Goal: Task Accomplishment & Management: Complete application form

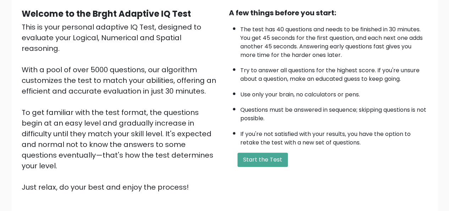
scroll to position [66, 0]
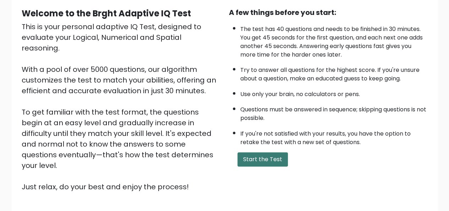
click at [260, 158] on button "Start the Test" at bounding box center [263, 159] width 50 height 14
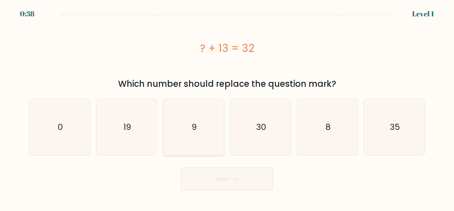
click at [186, 131] on icon "9" at bounding box center [194, 127] width 56 height 56
click at [227, 107] on input "c. 9" at bounding box center [227, 106] width 0 height 2
radio input "true"
click at [143, 133] on icon "19" at bounding box center [127, 127] width 56 height 56
click at [227, 107] on input "b. 19" at bounding box center [227, 106] width 0 height 2
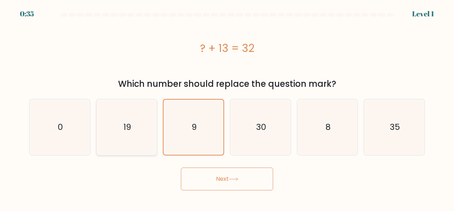
radio input "true"
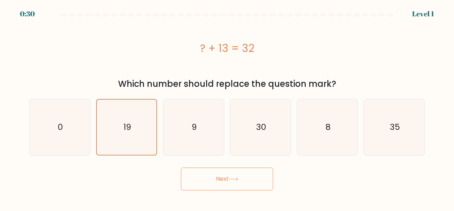
click at [217, 175] on button "Next" at bounding box center [227, 178] width 92 height 23
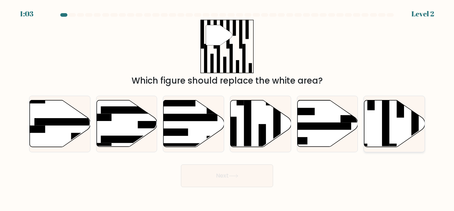
click at [369, 102] on rect at bounding box center [371, 99] width 7 height 22
click at [228, 105] on input "f." at bounding box center [227, 106] width 0 height 2
radio input "true"
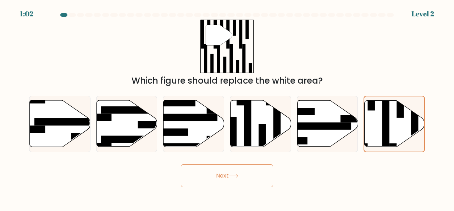
click at [234, 177] on icon at bounding box center [234, 176] width 10 height 4
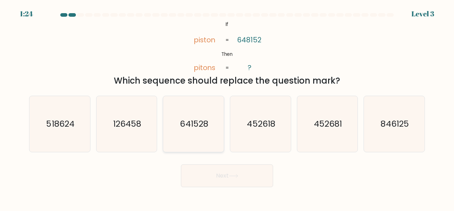
click at [195, 118] on text "641528" at bounding box center [194, 124] width 28 height 12
click at [227, 107] on input "c. 641528" at bounding box center [227, 106] width 0 height 2
radio input "true"
click at [222, 180] on button "Next" at bounding box center [227, 175] width 92 height 23
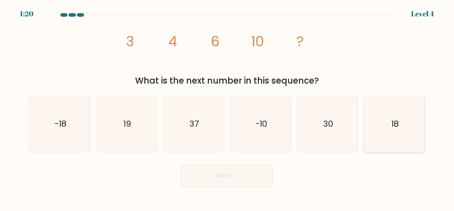
click at [399, 124] on icon "18" at bounding box center [395, 124] width 56 height 56
click at [228, 107] on input "f. 18" at bounding box center [227, 106] width 0 height 2
radio input "true"
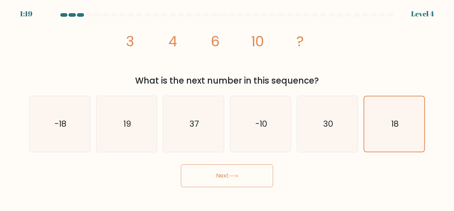
click at [228, 172] on button "Next" at bounding box center [227, 175] width 92 height 23
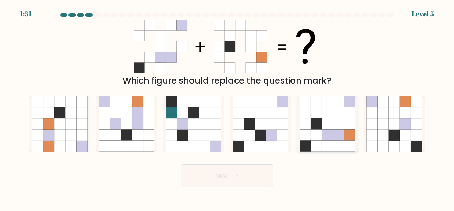
click at [337, 115] on icon at bounding box center [338, 112] width 11 height 11
click at [228, 107] on input "e." at bounding box center [227, 106] width 0 height 2
radio input "true"
click at [219, 182] on button "Next" at bounding box center [227, 175] width 92 height 23
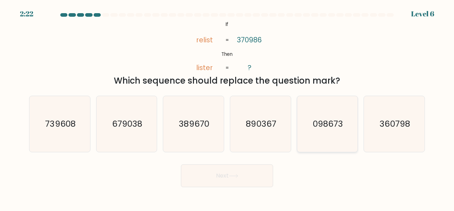
click at [325, 124] on text "098673" at bounding box center [328, 124] width 30 height 12
click at [228, 107] on input "e. 098673" at bounding box center [227, 106] width 0 height 2
radio input "true"
click at [216, 178] on button "Next" at bounding box center [227, 175] width 92 height 23
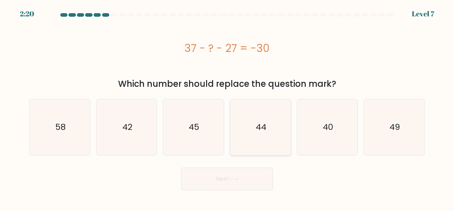
click at [271, 111] on icon "44" at bounding box center [261, 127] width 56 height 56
click at [228, 107] on input "d. 44" at bounding box center [227, 106] width 0 height 2
radio input "true"
click at [200, 182] on button "Next" at bounding box center [227, 178] width 92 height 23
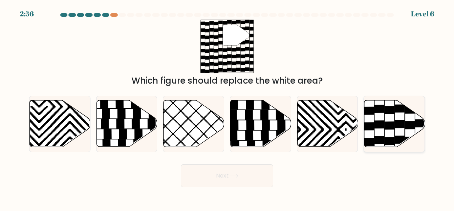
click at [405, 119] on icon at bounding box center [395, 123] width 61 height 47
click at [228, 107] on input "f." at bounding box center [227, 106] width 0 height 2
radio input "true"
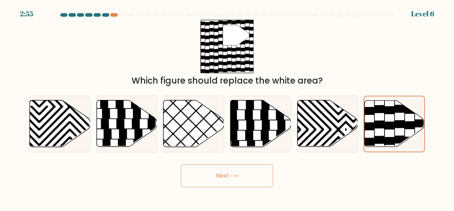
click at [202, 182] on button "Next" at bounding box center [227, 175] width 92 height 23
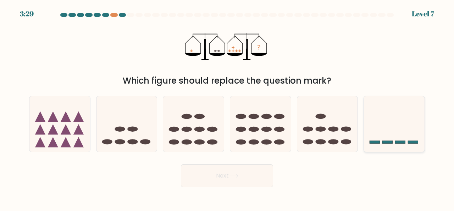
click at [401, 121] on icon at bounding box center [394, 123] width 61 height 50
click at [228, 107] on input "f." at bounding box center [227, 106] width 0 height 2
radio input "true"
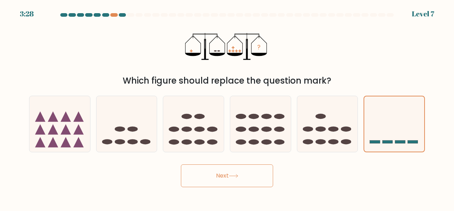
click at [230, 176] on button "Next" at bounding box center [227, 175] width 92 height 23
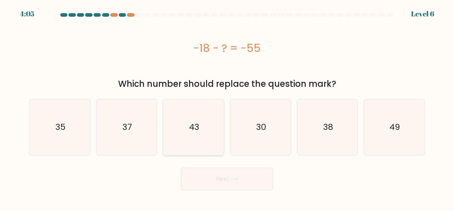
click at [211, 127] on icon "43" at bounding box center [194, 127] width 56 height 56
click at [227, 107] on input "c. 43" at bounding box center [227, 106] width 0 height 2
radio input "true"
click at [70, 131] on icon "35" at bounding box center [60, 127] width 56 height 56
click at [227, 107] on input "a. 35" at bounding box center [227, 106] width 0 height 2
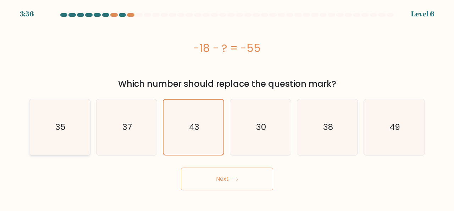
radio input "true"
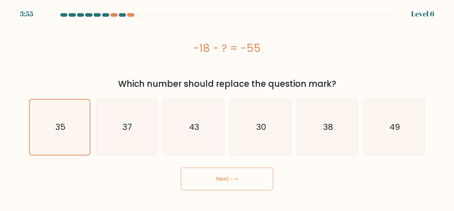
click at [228, 178] on button "Next" at bounding box center [227, 178] width 92 height 23
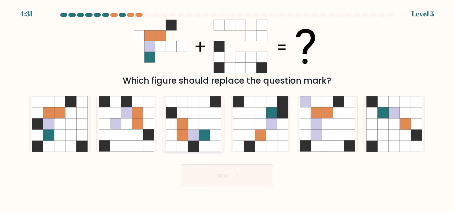
click at [211, 134] on icon at bounding box center [215, 134] width 11 height 11
click at [227, 107] on input "c." at bounding box center [227, 106] width 0 height 2
radio input "true"
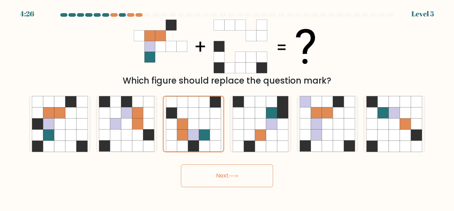
click at [219, 174] on button "Next" at bounding box center [227, 175] width 92 height 23
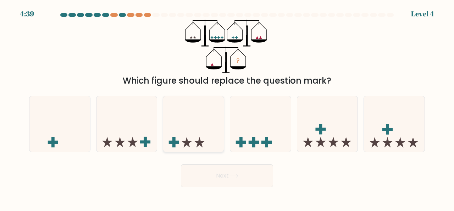
click at [198, 131] on icon at bounding box center [193, 123] width 61 height 50
click at [227, 107] on input "c." at bounding box center [227, 106] width 0 height 2
radio input "true"
click at [230, 177] on button "Next" at bounding box center [227, 175] width 92 height 23
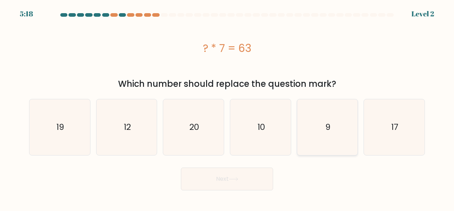
click at [343, 129] on icon "9" at bounding box center [328, 127] width 56 height 56
click at [228, 107] on input "e. 9" at bounding box center [227, 106] width 0 height 2
radio input "true"
click at [220, 184] on button "Next" at bounding box center [227, 178] width 92 height 23
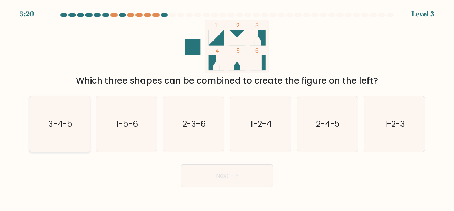
click at [69, 126] on text "3-4-5" at bounding box center [60, 124] width 24 height 12
click at [227, 107] on input "a. 3-4-5" at bounding box center [227, 106] width 0 height 2
radio input "true"
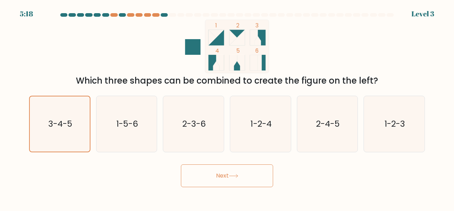
click at [205, 183] on button "Next" at bounding box center [227, 175] width 92 height 23
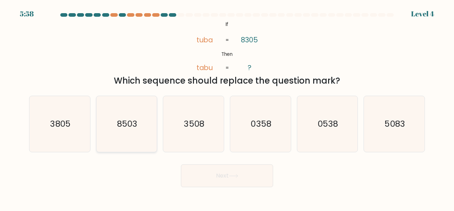
click at [117, 118] on text "8503" at bounding box center [127, 124] width 20 height 12
click at [227, 107] on input "b. 8503" at bounding box center [227, 106] width 0 height 2
radio input "true"
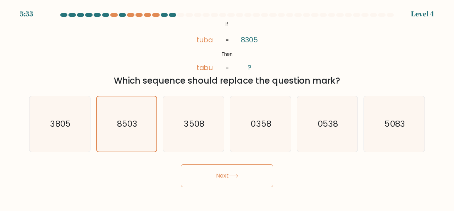
click at [218, 179] on button "Next" at bounding box center [227, 175] width 92 height 23
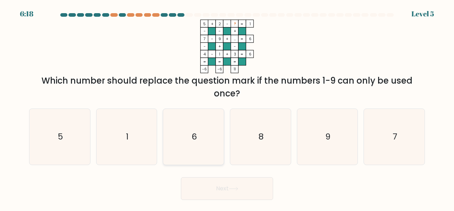
click at [208, 124] on icon "6" at bounding box center [194, 137] width 56 height 56
click at [227, 107] on input "c. 6" at bounding box center [227, 106] width 0 height 2
radio input "true"
click at [236, 187] on icon at bounding box center [234, 188] width 10 height 4
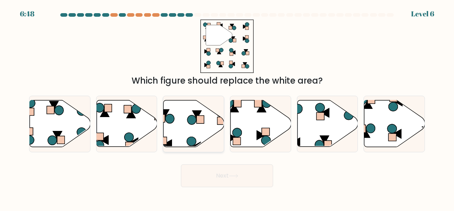
click at [180, 125] on icon at bounding box center [194, 123] width 61 height 47
click at [227, 107] on input "c." at bounding box center [227, 106] width 0 height 2
radio input "true"
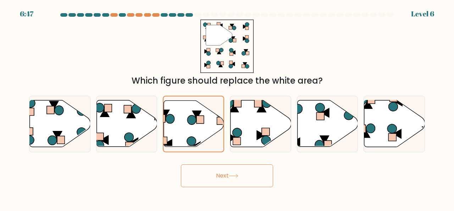
click at [216, 172] on button "Next" at bounding box center [227, 175] width 92 height 23
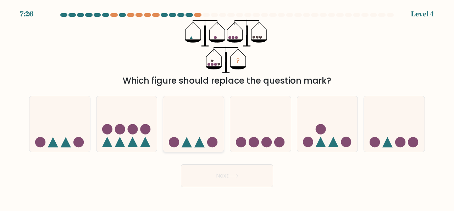
click at [196, 120] on icon at bounding box center [193, 123] width 61 height 50
click at [227, 107] on input "c." at bounding box center [227, 106] width 0 height 2
radio input "true"
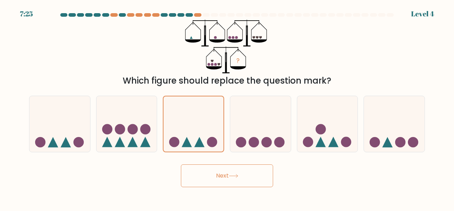
click at [231, 172] on button "Next" at bounding box center [227, 175] width 92 height 23
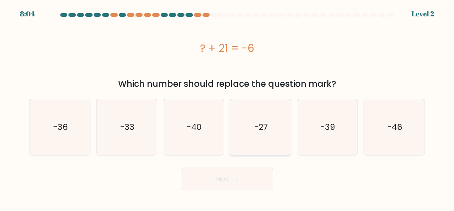
click at [269, 107] on icon "-27" at bounding box center [261, 127] width 56 height 56
click at [228, 107] on input "d. -27" at bounding box center [227, 106] width 0 height 2
radio input "true"
click at [242, 175] on button "Next" at bounding box center [227, 178] width 92 height 23
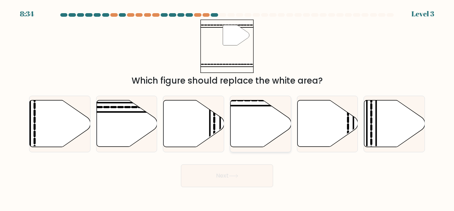
click at [254, 127] on icon at bounding box center [261, 123] width 61 height 47
click at [228, 107] on input "d." at bounding box center [227, 106] width 0 height 2
radio input "true"
click at [232, 175] on icon at bounding box center [233, 175] width 9 height 3
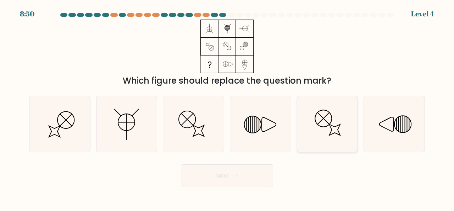
click at [321, 136] on icon at bounding box center [328, 124] width 56 height 56
click at [228, 107] on input "e." at bounding box center [227, 106] width 0 height 2
radio input "true"
click at [251, 172] on button "Next" at bounding box center [227, 175] width 92 height 23
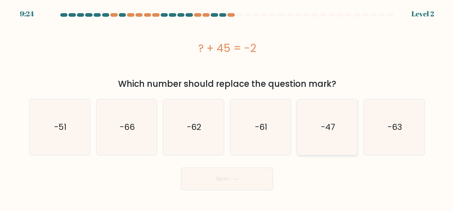
click at [322, 144] on icon "-47" at bounding box center [328, 127] width 56 height 56
click at [228, 107] on input "e. -47" at bounding box center [227, 106] width 0 height 2
radio input "true"
click at [247, 175] on button "Next" at bounding box center [227, 178] width 92 height 23
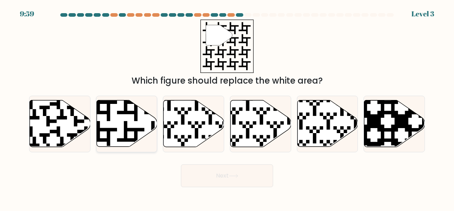
click at [137, 129] on icon at bounding box center [144, 149] width 110 height 110
click at [227, 107] on input "b." at bounding box center [227, 106] width 0 height 2
radio input "true"
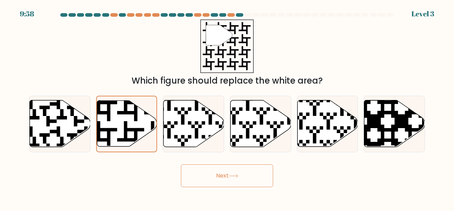
click at [213, 174] on button "Next" at bounding box center [227, 175] width 92 height 23
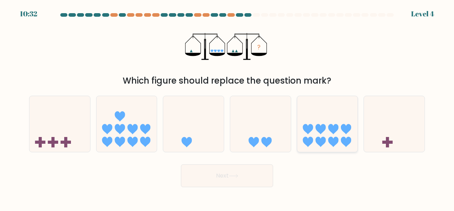
click at [351, 119] on icon at bounding box center [328, 123] width 61 height 50
click at [228, 107] on input "e." at bounding box center [227, 106] width 0 height 2
radio input "true"
click at [239, 177] on icon at bounding box center [234, 176] width 10 height 4
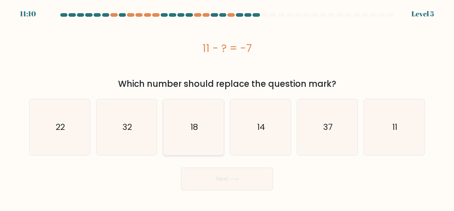
click at [177, 113] on icon "18" at bounding box center [194, 127] width 56 height 56
click at [227, 107] on input "c. 18" at bounding box center [227, 106] width 0 height 2
radio input "true"
click at [218, 178] on button "Next" at bounding box center [227, 178] width 92 height 23
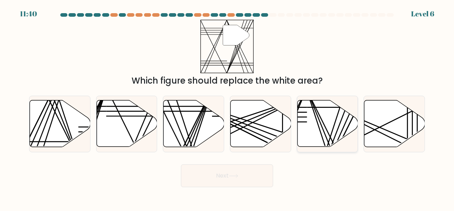
click at [332, 117] on icon at bounding box center [328, 123] width 61 height 47
click at [228, 107] on input "e." at bounding box center [227, 106] width 0 height 2
radio input "true"
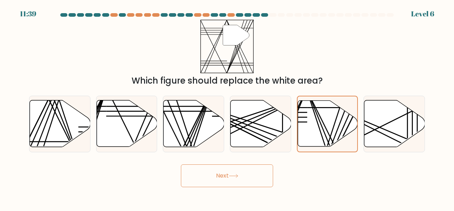
click at [250, 178] on button "Next" at bounding box center [227, 175] width 92 height 23
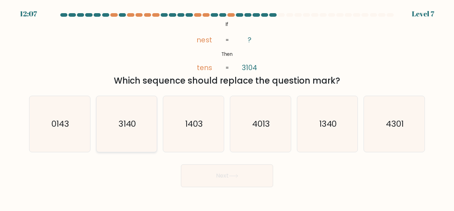
click at [124, 135] on icon "3140" at bounding box center [127, 124] width 56 height 56
click at [227, 107] on input "b. 3140" at bounding box center [227, 106] width 0 height 2
radio input "true"
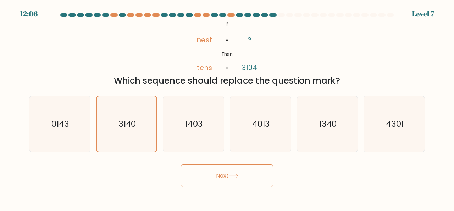
click at [225, 189] on body "12:06 Level 7 ?" at bounding box center [227, 105] width 454 height 211
click at [231, 180] on button "Next" at bounding box center [227, 175] width 92 height 23
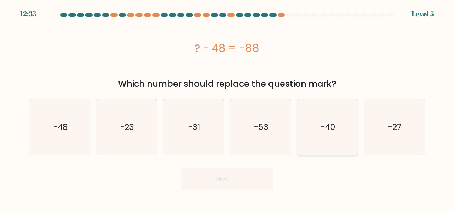
click at [330, 128] on text "-40" at bounding box center [328, 127] width 15 height 12
click at [228, 107] on input "e. -40" at bounding box center [227, 106] width 0 height 2
radio input "true"
click at [243, 175] on button "Next" at bounding box center [227, 178] width 92 height 23
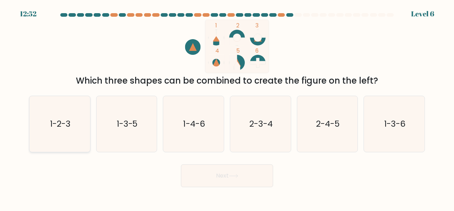
click at [52, 123] on text "1-2-3" at bounding box center [60, 124] width 21 height 12
click at [227, 107] on input "a. 1-2-3" at bounding box center [227, 106] width 0 height 2
radio input "true"
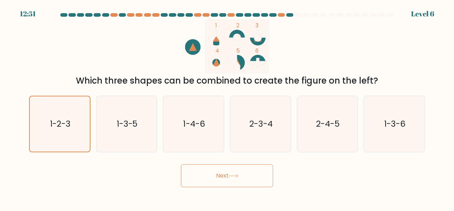
click at [232, 167] on button "Next" at bounding box center [227, 175] width 92 height 23
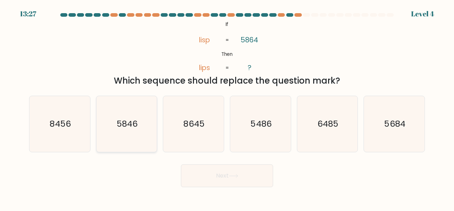
click at [153, 133] on icon "5846" at bounding box center [127, 124] width 56 height 56
click at [227, 107] on input "b. 5846" at bounding box center [227, 106] width 0 height 2
radio input "true"
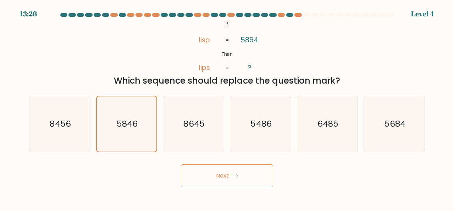
click at [225, 176] on button "Next" at bounding box center [227, 175] width 92 height 23
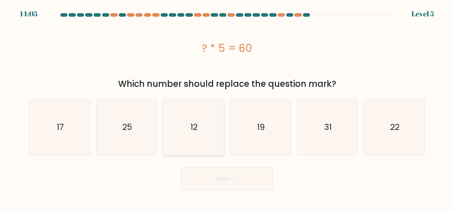
click at [194, 134] on icon "12" at bounding box center [194, 127] width 56 height 56
click at [227, 107] on input "c. 12" at bounding box center [227, 106] width 0 height 2
radio input "true"
click at [212, 181] on button "Next" at bounding box center [227, 178] width 92 height 23
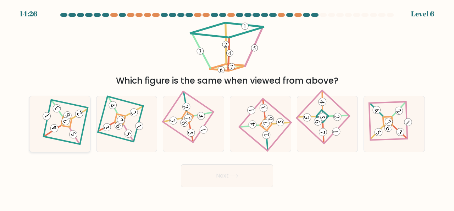
click at [53, 129] on 873 at bounding box center [54, 128] width 11 height 11
click at [227, 107] on input "a." at bounding box center [227, 106] width 0 height 2
radio input "true"
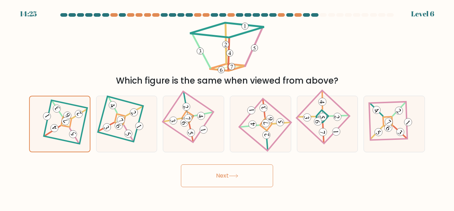
click at [224, 179] on button "Next" at bounding box center [227, 175] width 92 height 23
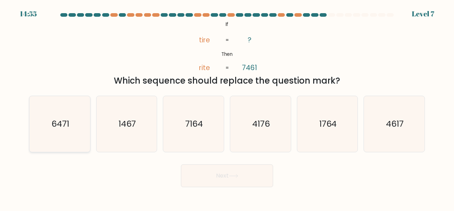
click at [75, 137] on icon "6471" at bounding box center [60, 124] width 56 height 56
click at [227, 107] on input "a. 6471" at bounding box center [227, 106] width 0 height 2
radio input "true"
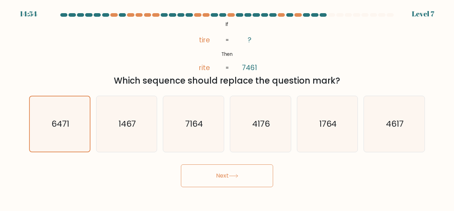
click at [222, 180] on button "Next" at bounding box center [227, 175] width 92 height 23
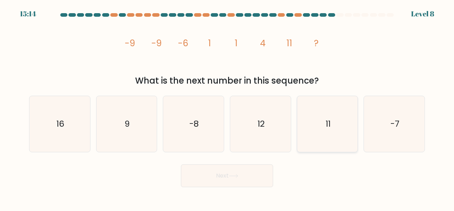
click at [330, 134] on icon "11" at bounding box center [328, 124] width 56 height 56
click at [228, 107] on input "e. 11" at bounding box center [227, 106] width 0 height 2
radio input "true"
click at [238, 180] on button "Next" at bounding box center [227, 175] width 92 height 23
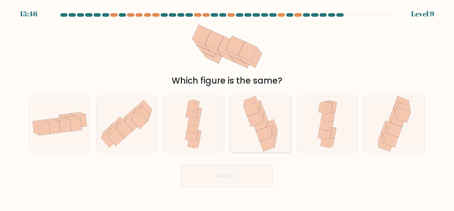
click at [260, 136] on icon at bounding box center [263, 134] width 15 height 14
click at [228, 107] on input "d." at bounding box center [227, 106] width 0 height 2
radio input "true"
click at [245, 169] on button "Next" at bounding box center [227, 175] width 92 height 23
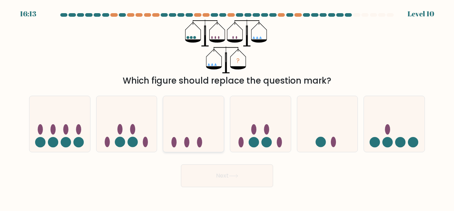
click at [218, 148] on icon at bounding box center [193, 123] width 61 height 50
click at [227, 107] on input "c." at bounding box center [227, 106] width 0 height 2
radio input "true"
click at [236, 172] on button "Next" at bounding box center [227, 175] width 92 height 23
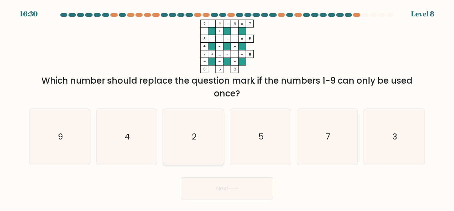
click at [196, 141] on text "2" at bounding box center [194, 136] width 5 height 12
click at [227, 107] on input "c. 2" at bounding box center [227, 106] width 0 height 2
radio input "true"
click at [141, 145] on icon "4" at bounding box center [127, 137] width 56 height 56
click at [227, 107] on input "b. 4" at bounding box center [227, 106] width 0 height 2
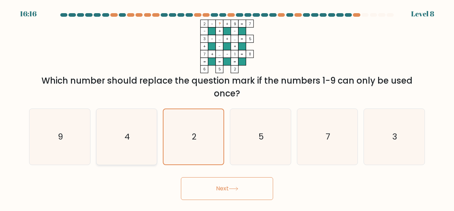
radio input "true"
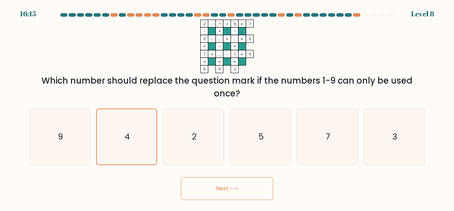
click at [208, 187] on button "Next" at bounding box center [227, 188] width 92 height 23
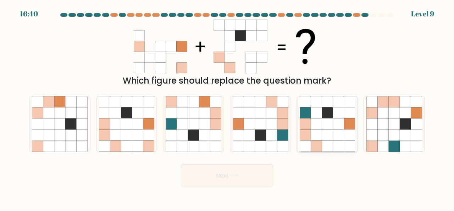
click at [319, 131] on icon at bounding box center [316, 134] width 11 height 11
click at [228, 107] on input "e." at bounding box center [227, 106] width 0 height 2
radio input "true"
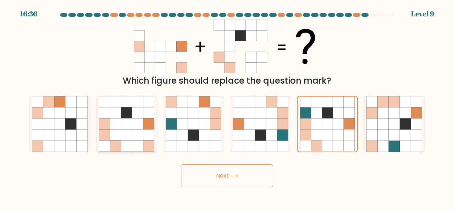
click at [146, 137] on icon at bounding box center [148, 134] width 11 height 11
click at [227, 107] on input "b." at bounding box center [227, 106] width 0 height 2
radio input "true"
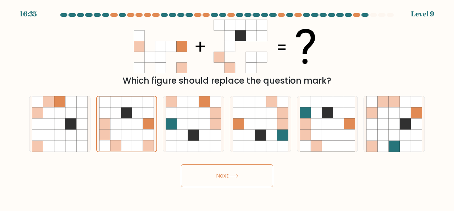
click at [216, 175] on button "Next" at bounding box center [227, 175] width 92 height 23
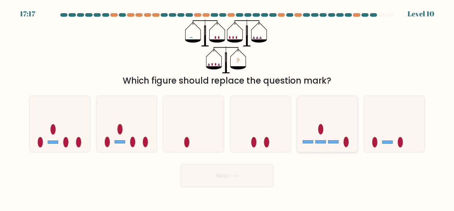
click at [324, 117] on icon at bounding box center [328, 123] width 61 height 50
click at [228, 107] on input "e." at bounding box center [227, 106] width 0 height 2
radio input "true"
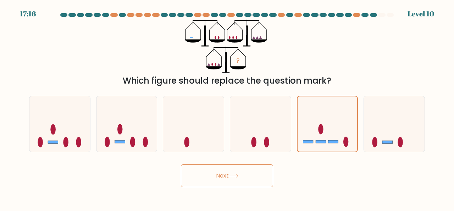
click at [218, 183] on button "Next" at bounding box center [227, 175] width 92 height 23
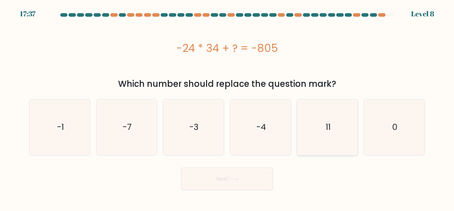
click at [325, 129] on icon "11" at bounding box center [328, 127] width 56 height 56
click at [228, 107] on input "e. 11" at bounding box center [227, 106] width 0 height 2
radio input "true"
click at [216, 179] on button "Next" at bounding box center [227, 178] width 92 height 23
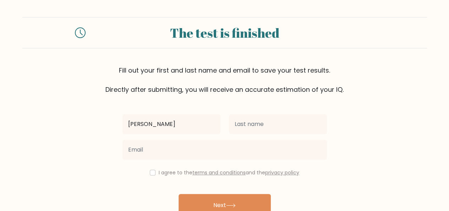
type input "[PERSON_NAME]"
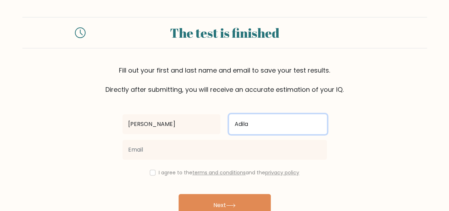
type input "Adila"
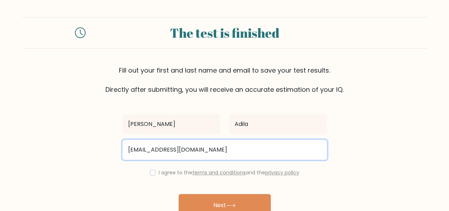
type input "marshaadilaq@gmail.com"
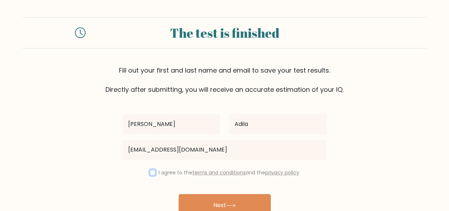
click at [153, 173] on input "checkbox" at bounding box center [153, 172] width 6 height 6
checkbox input "true"
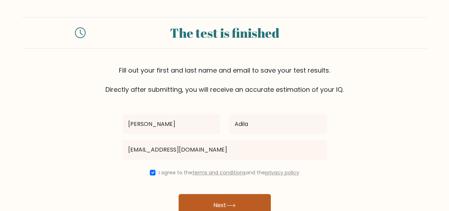
click at [212, 198] on button "Next" at bounding box center [225, 205] width 92 height 23
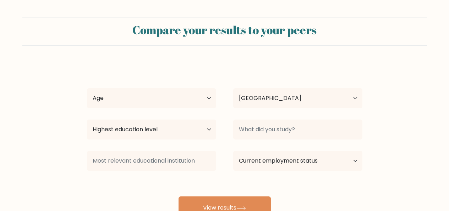
select select "ID"
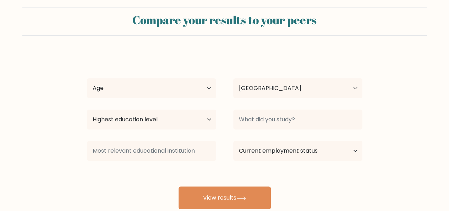
scroll to position [6, 0]
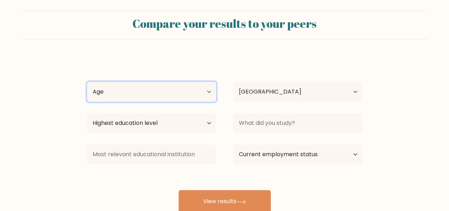
click at [187, 100] on select "Age Under 18 years old 18-24 years old 25-34 years old 35-44 years old 45-54 ye…" at bounding box center [151, 92] width 129 height 20
select select "25_34"
click at [87, 82] on select "Age Under 18 years old 18-24 years old 25-34 years old 35-44 years old 45-54 ye…" at bounding box center [151, 92] width 129 height 20
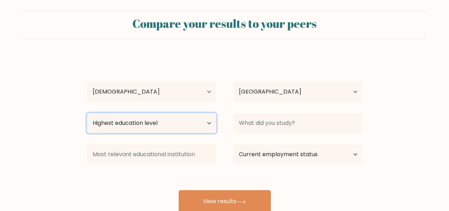
click at [174, 122] on select "Highest education level No schooling Primary Lower Secondary Upper Secondary Oc…" at bounding box center [151, 123] width 129 height 20
select select "bachelors_degree"
click at [87, 113] on select "Highest education level No schooling Primary Lower Secondary Upper Secondary Oc…" at bounding box center [151, 123] width 129 height 20
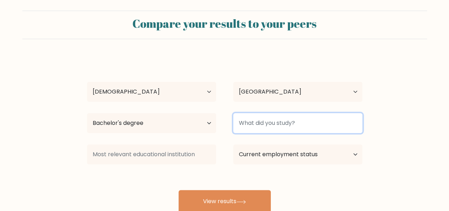
click at [269, 123] on input at bounding box center [297, 123] width 129 height 20
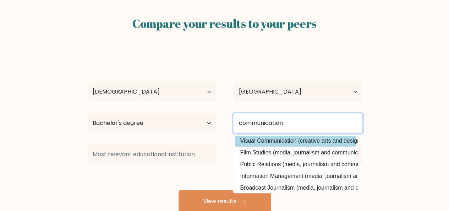
scroll to position [69, 0]
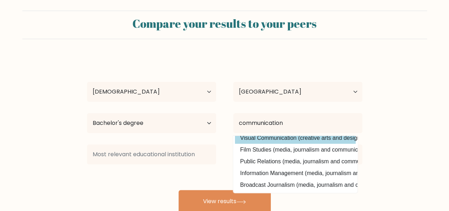
click at [280, 156] on option "Public Relations (media, journalism and communications)" at bounding box center [295, 161] width 121 height 11
type input "Public Relations"
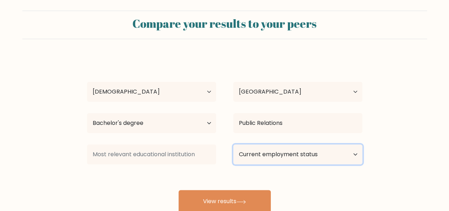
click at [280, 156] on select "Current employment status Employed Student Retired Other / prefer not to answer" at bounding box center [297, 154] width 129 height 20
select select "employed"
click at [233, 144] on select "Current employment status Employed Student Retired Other / prefer not to answer" at bounding box center [297, 154] width 129 height 20
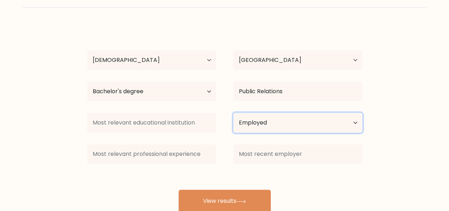
scroll to position [58, 0]
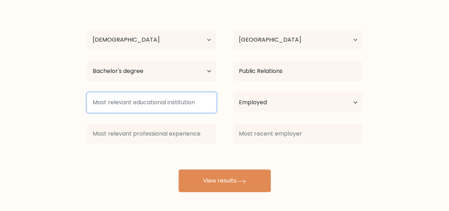
click at [123, 100] on input at bounding box center [151, 102] width 129 height 20
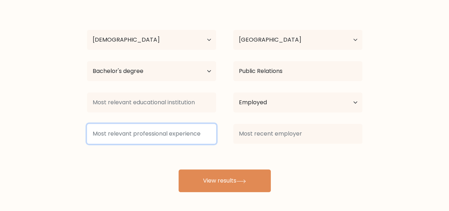
click at [131, 130] on input at bounding box center [151, 134] width 129 height 20
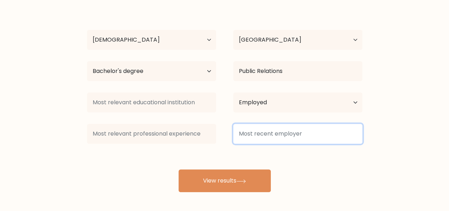
click at [240, 136] on input at bounding box center [297, 134] width 129 height 20
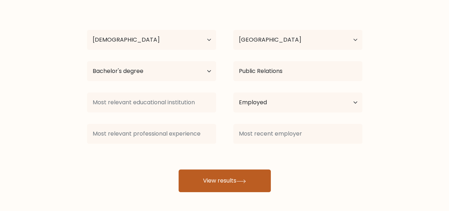
click at [241, 174] on button "View results" at bounding box center [225, 180] width 92 height 23
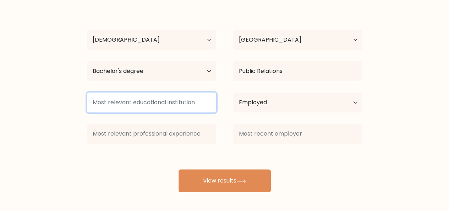
click at [126, 105] on input at bounding box center [151, 102] width 129 height 20
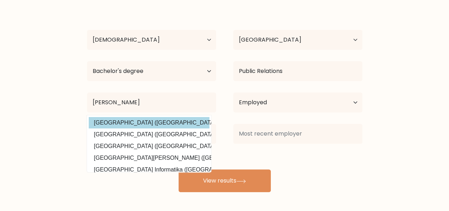
click at [143, 122] on div "Marsha Adila Age Under 18 years old 18-24 years old 25-34 years old 35-44 years…" at bounding box center [225, 97] width 284 height 187
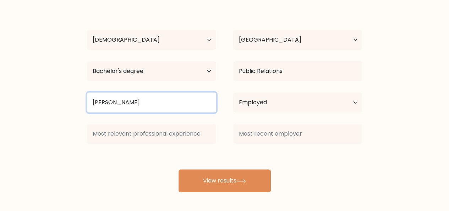
click at [131, 104] on input "Bina Nusan" at bounding box center [151, 102] width 129 height 20
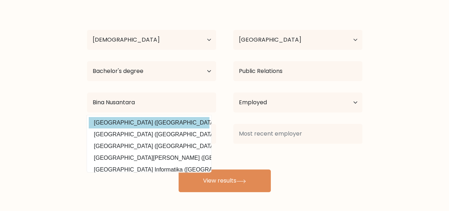
click at [147, 123] on div "Marsha Adila Age Under 18 years old 18-24 years old 25-34 years old 35-44 years…" at bounding box center [225, 97] width 284 height 187
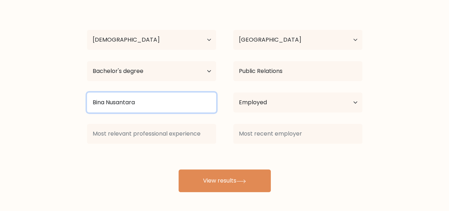
click at [146, 106] on input "Bina Nusantara" at bounding box center [151, 102] width 129 height 20
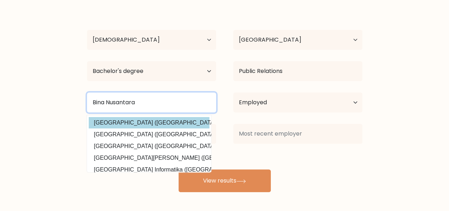
type input "Bina Nusantara"
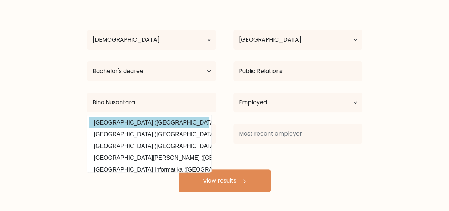
click at [143, 117] on div "Marsha Adila Age Under 18 years old 18-24 years old 25-34 years old 35-44 years…" at bounding box center [225, 97] width 284 height 187
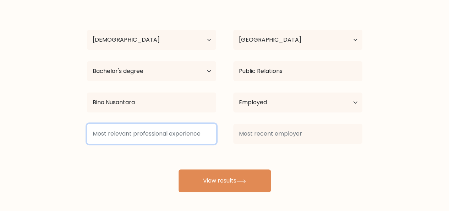
click at [131, 130] on input at bounding box center [151, 134] width 129 height 20
type input "a"
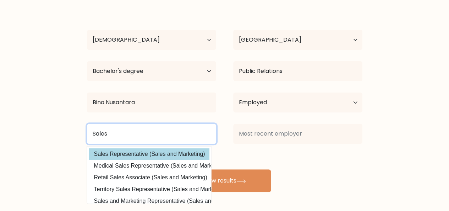
type input "Sales"
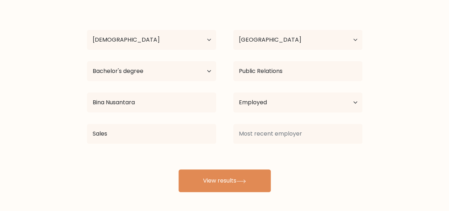
click at [123, 152] on div "Marsha Adila Age Under 18 years old 18-24 years old 25-34 years old 35-44 years…" at bounding box center [225, 97] width 284 height 187
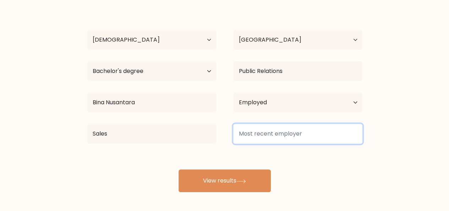
click at [321, 133] on input at bounding box center [297, 134] width 129 height 20
type input "R"
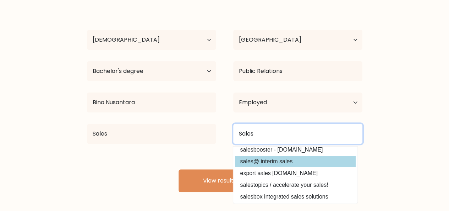
scroll to position [0, 0]
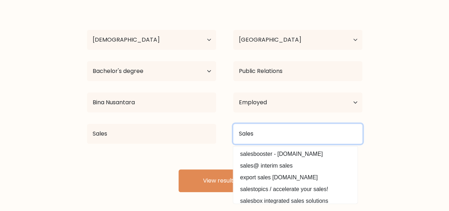
type input "Sales"
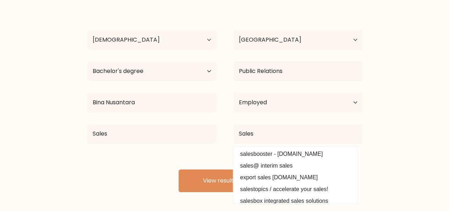
click at [222, 157] on div "Marsha Adila Age Under 18 years old 18-24 years old 25-34 years old 35-44 years…" at bounding box center [225, 97] width 284 height 187
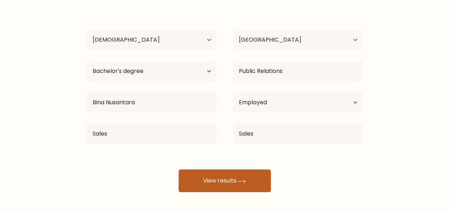
click at [224, 185] on button "View results" at bounding box center [225, 180] width 92 height 23
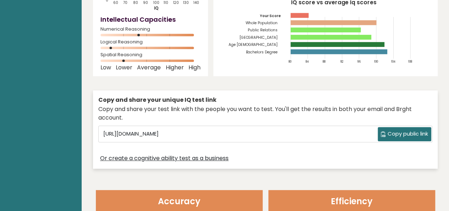
scroll to position [132, 0]
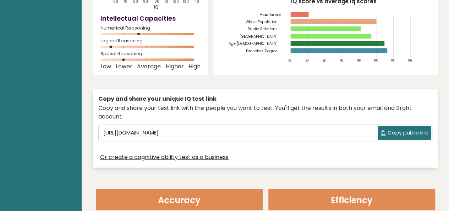
click at [420, 129] on span "Copy public link" at bounding box center [408, 133] width 40 height 8
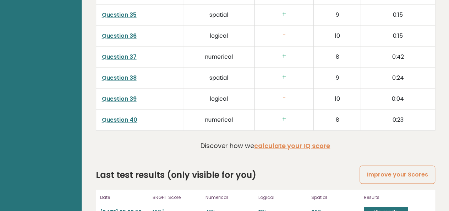
scroll to position [1873, 0]
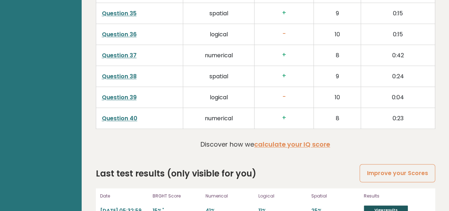
click at [380, 205] on link "View results" at bounding box center [386, 209] width 44 height 9
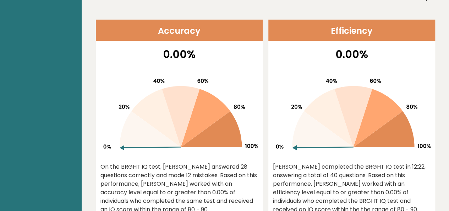
scroll to position [0, 0]
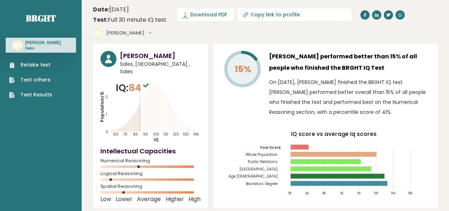
click at [151, 29] on button "[PERSON_NAME]" at bounding box center [128, 32] width 45 height 7
click at [212, 18] on span "Download PDF" at bounding box center [208, 14] width 37 height 7
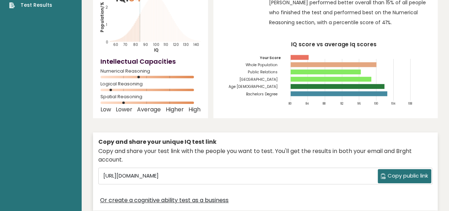
scroll to position [99, 0]
